Goal: Use online tool/utility: Utilize a website feature to perform a specific function

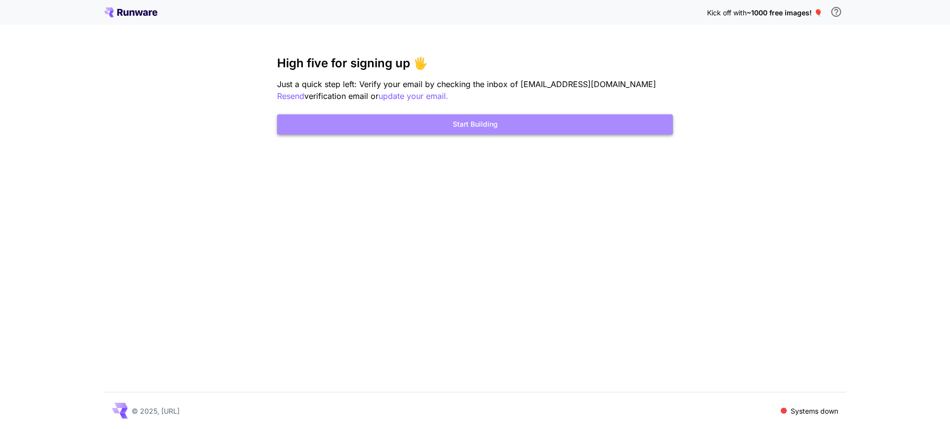
click at [441, 130] on button "Start Building" at bounding box center [475, 124] width 396 height 20
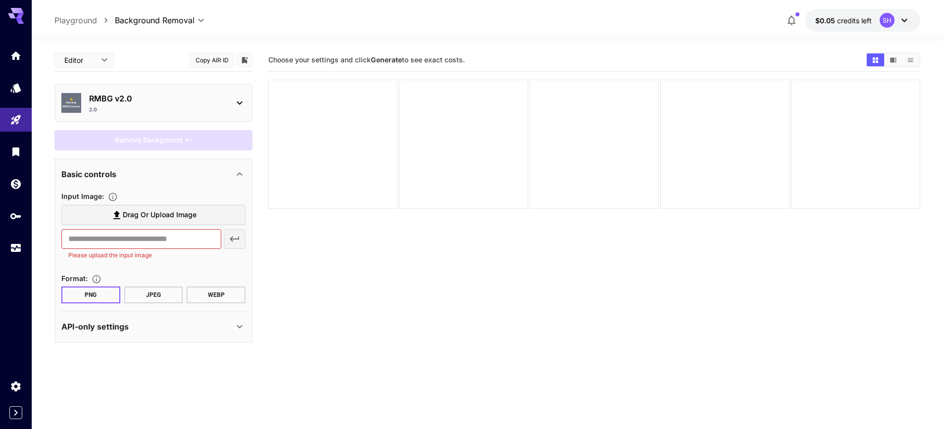
click at [205, 331] on div "API-only settings" at bounding box center [147, 327] width 172 height 12
click at [114, 383] on icon "Specifies how the image is returned based on your use case: base64Data for embe…" at bounding box center [113, 385] width 10 height 10
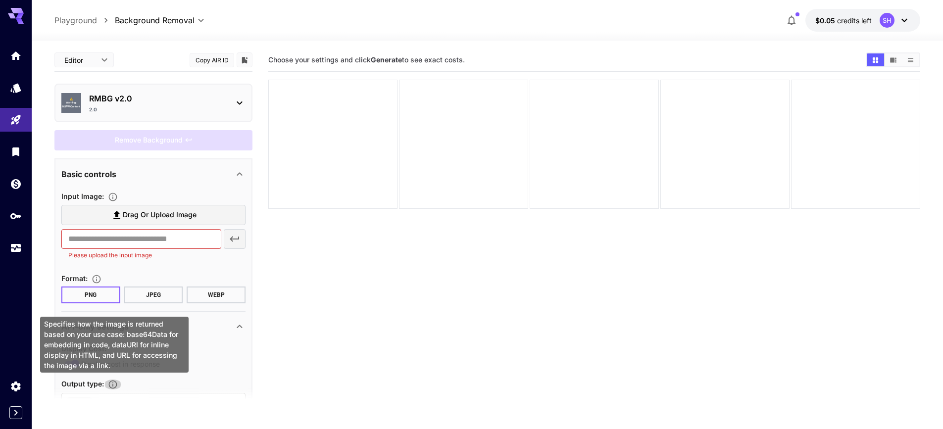
click at [114, 383] on icon "Specifies how the image is returned based on your use case: base64Data for embe…" at bounding box center [113, 385] width 10 height 10
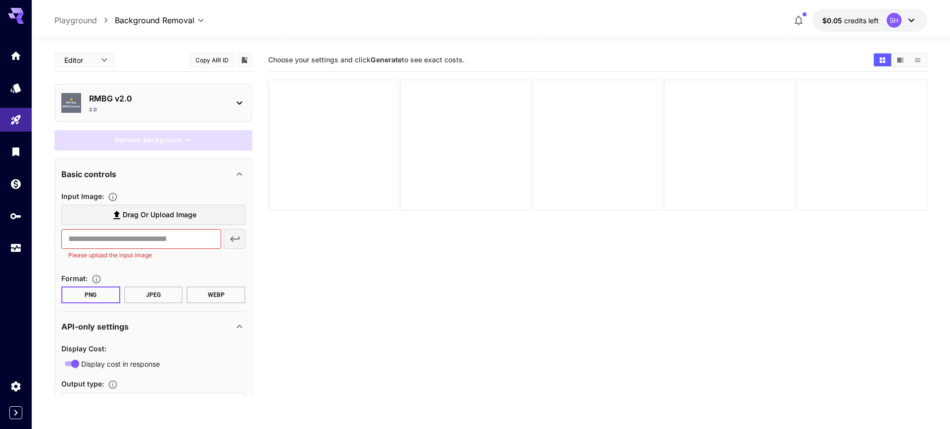
click at [93, 57] on body "**********" at bounding box center [475, 253] width 950 height 507
click at [78, 103] on span "JSON" at bounding box center [84, 98] width 44 height 12
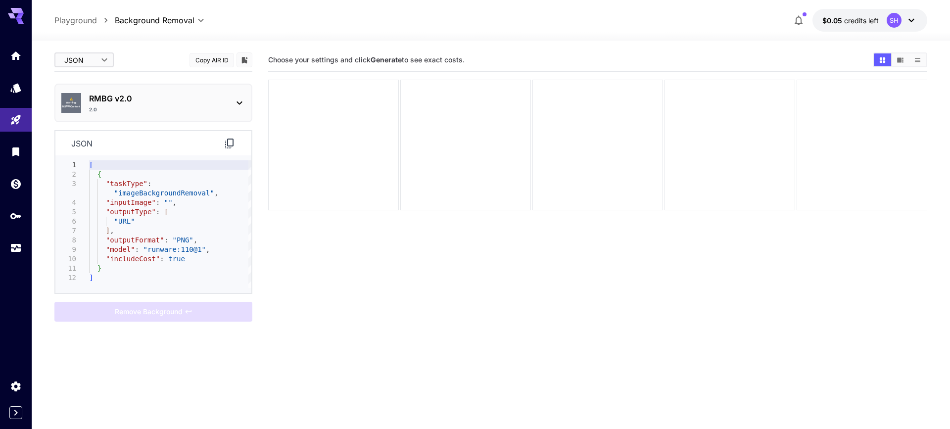
click at [96, 56] on body "**********" at bounding box center [475, 253] width 950 height 507
click at [77, 81] on span "Editor" at bounding box center [84, 80] width 44 height 12
type input "****"
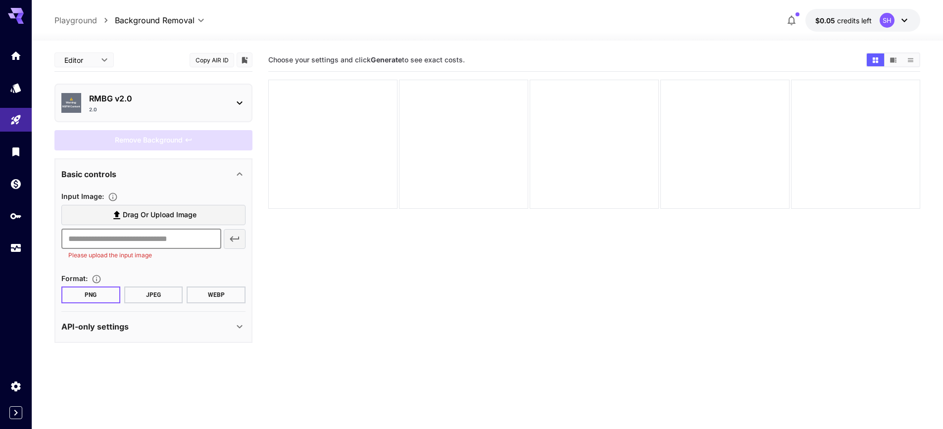
click at [133, 235] on input "text" at bounding box center [141, 239] width 160 height 20
click at [178, 212] on span "Drag or upload image" at bounding box center [160, 215] width 74 height 12
click at [0, 0] on input "Drag or upload image" at bounding box center [0, 0] width 0 height 0
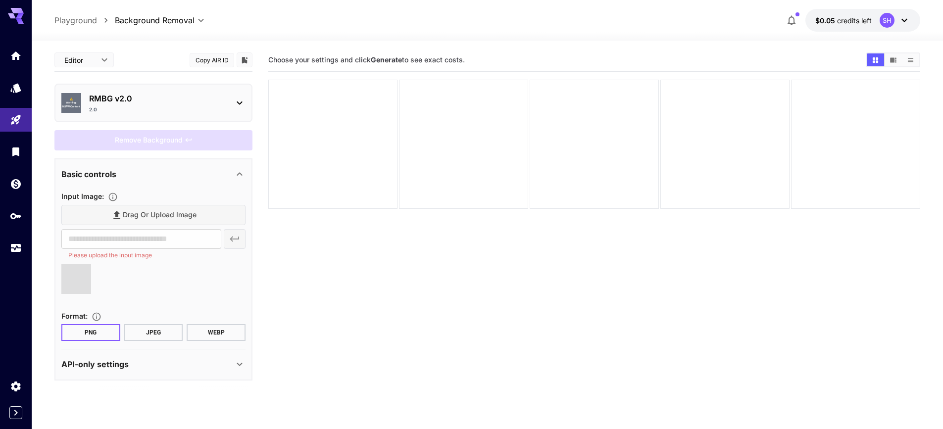
type input "**********"
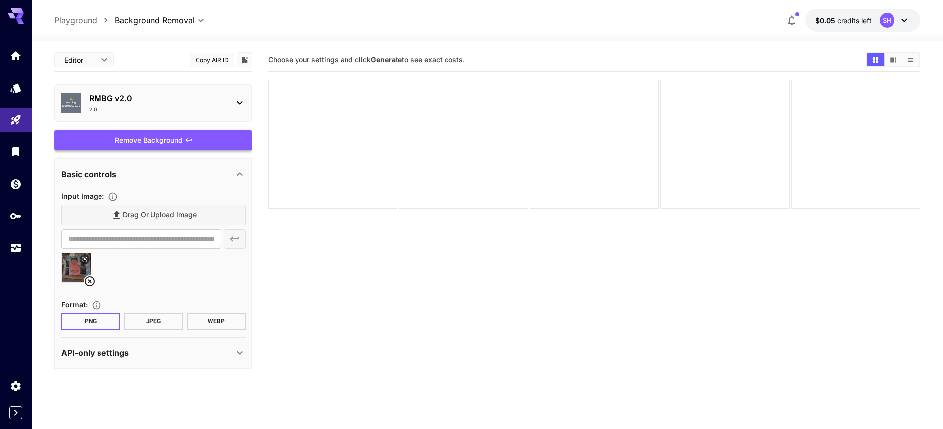
click at [167, 142] on div "Remove Background" at bounding box center [153, 140] width 198 height 20
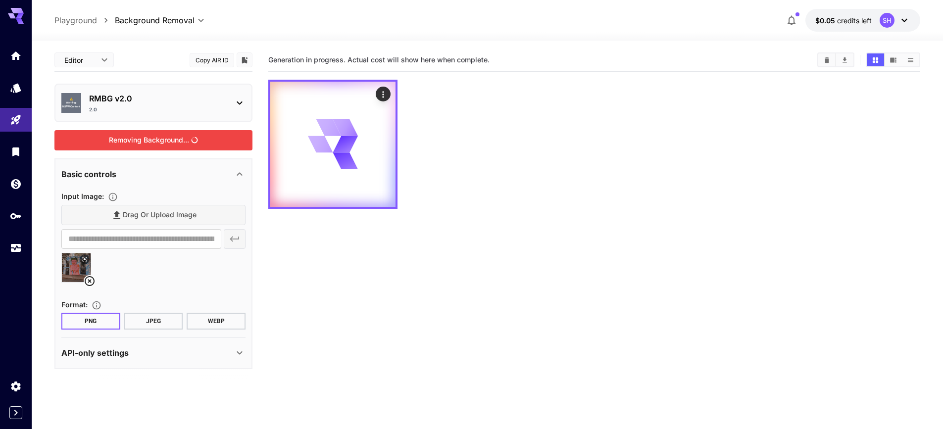
click at [191, 350] on div "API-only settings" at bounding box center [147, 353] width 172 height 12
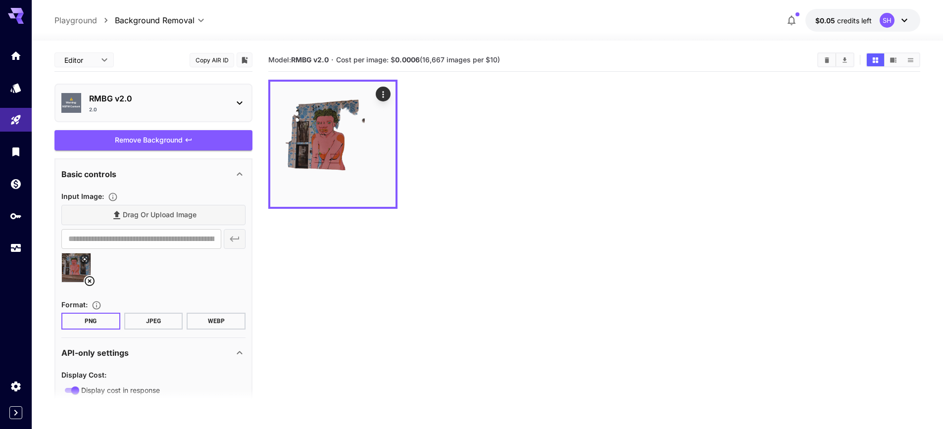
click at [191, 350] on div "API-only settings" at bounding box center [147, 353] width 172 height 12
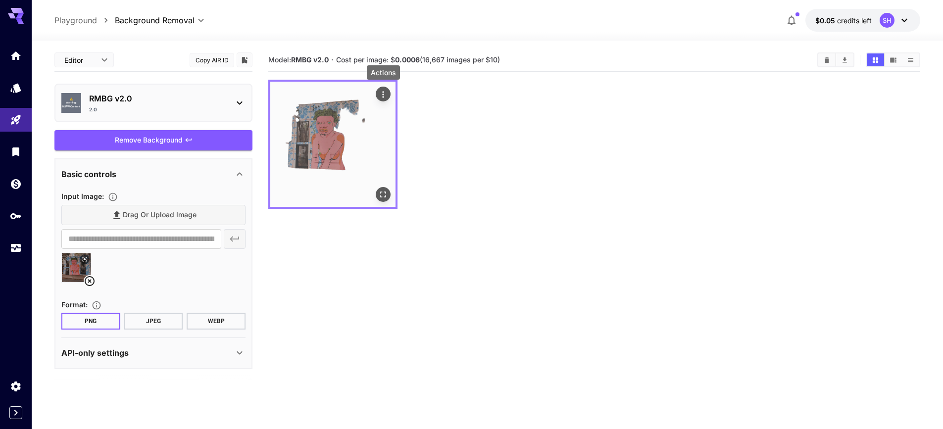
click at [384, 95] on icon "Actions" at bounding box center [383, 95] width 10 height 10
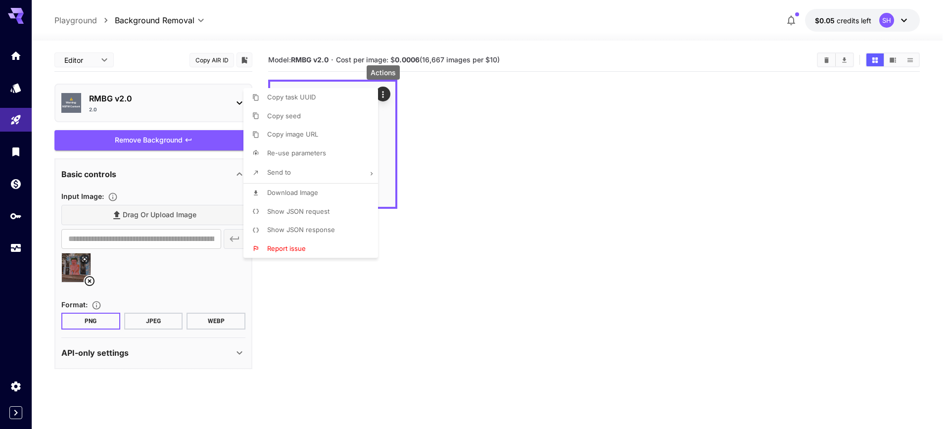
click at [326, 174] on li "Send to" at bounding box center [313, 172] width 141 height 21
click at [326, 174] on div at bounding box center [475, 214] width 950 height 429
click at [328, 230] on span "Show JSON response" at bounding box center [301, 230] width 68 height 8
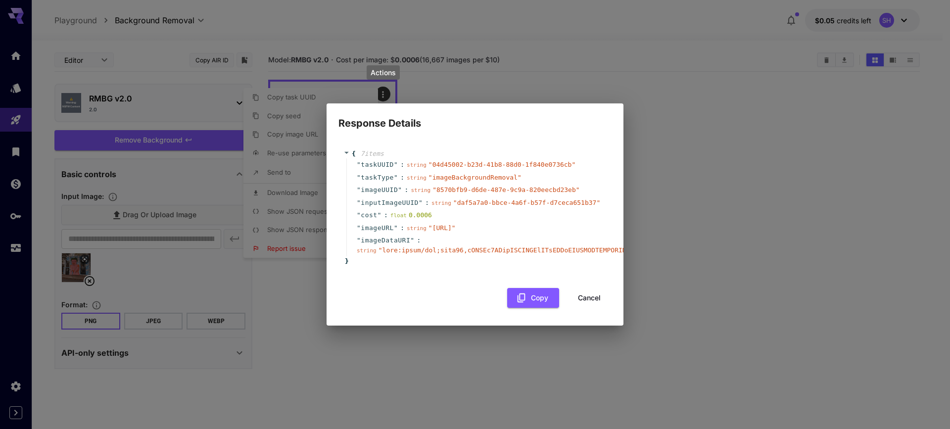
click at [337, 138] on div "{ 7 item s " taskUUID " : string " 04d45002-b23d-41b8-88d0-1f840e0736cb " " tas…" at bounding box center [475, 228] width 297 height 195
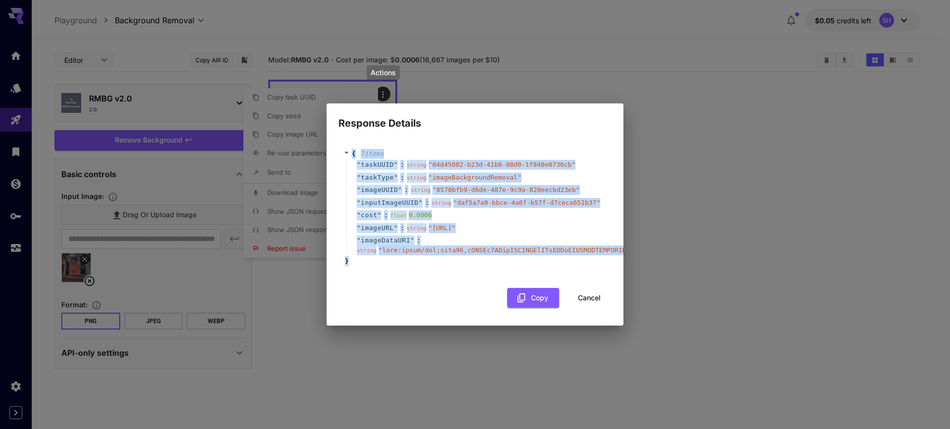
click at [506, 266] on div "{ 7 item s " taskUUID " : string " 04d45002-b23d-41b8-88d0-1f840e0736cb " " tas…" at bounding box center [474, 207] width 263 height 117
